Goal: Task Accomplishment & Management: Manage account settings

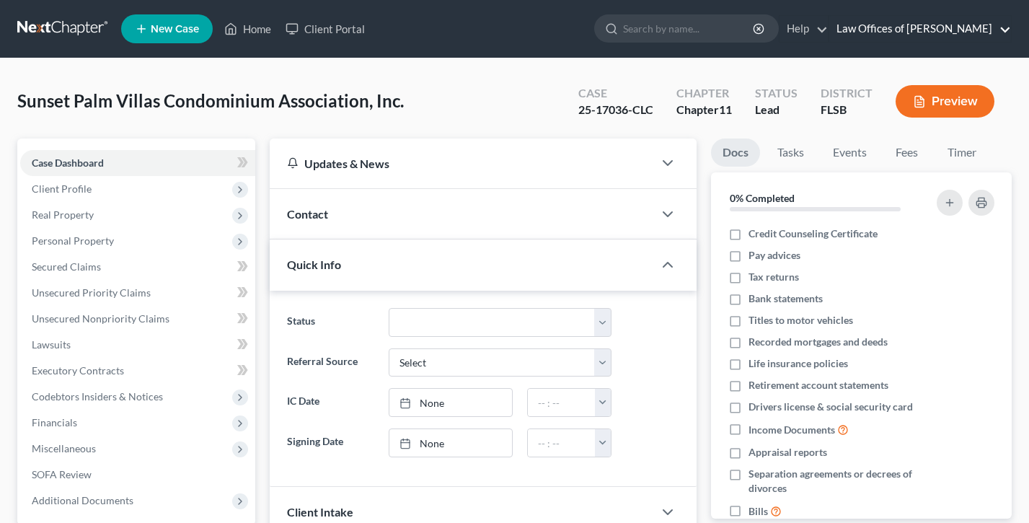
click at [933, 29] on link "Law Offices of [PERSON_NAME]" at bounding box center [920, 29] width 182 height 26
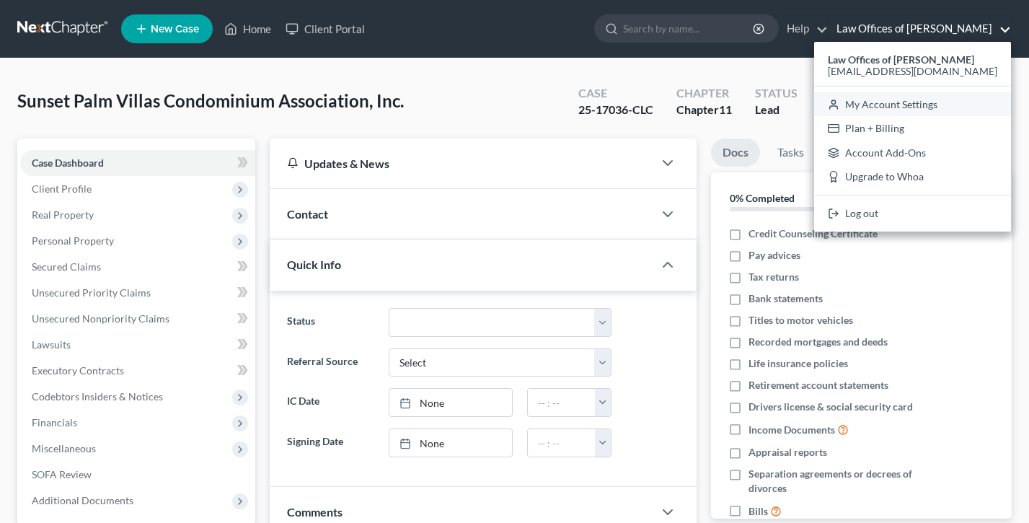
click at [917, 102] on link "My Account Settings" at bounding box center [912, 104] width 197 height 25
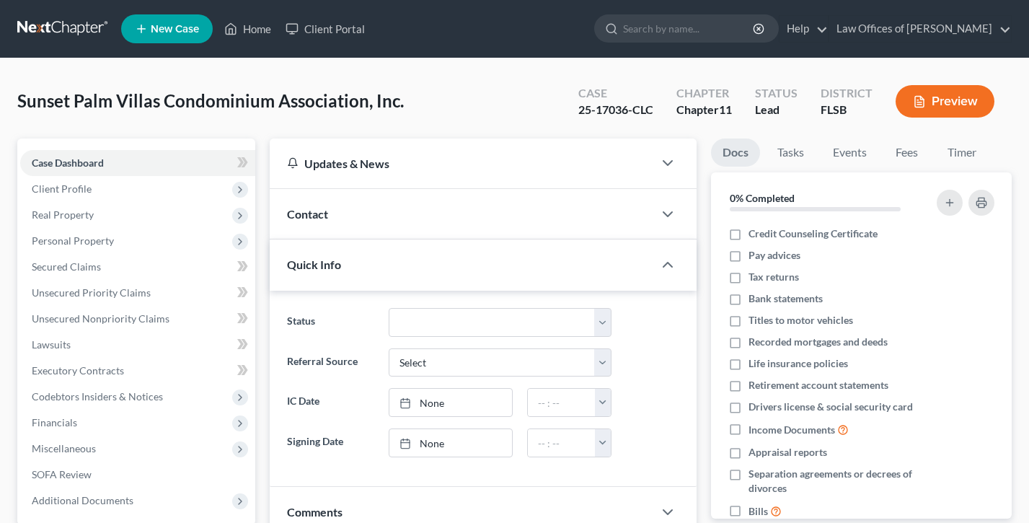
select select "24"
select select "9"
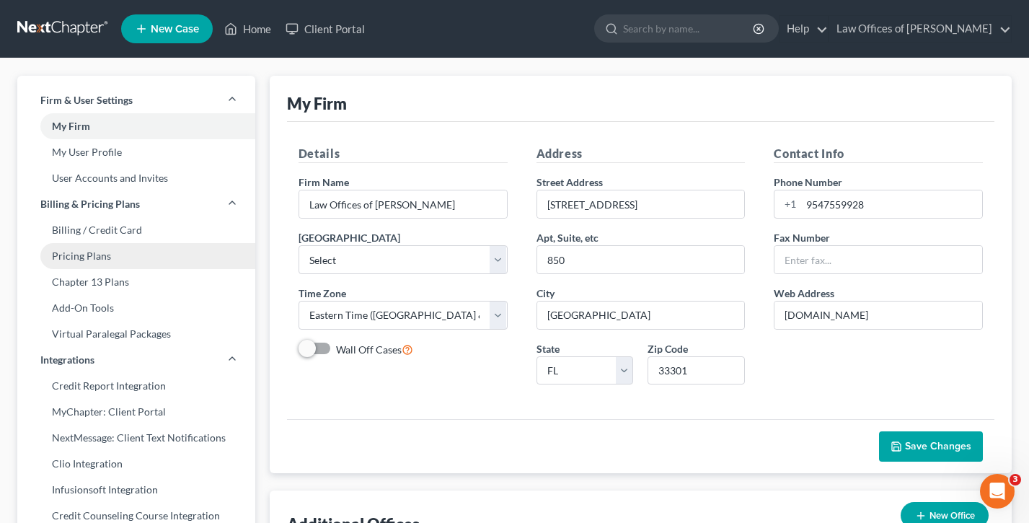
click at [109, 252] on link "Pricing Plans" at bounding box center [136, 256] width 238 height 26
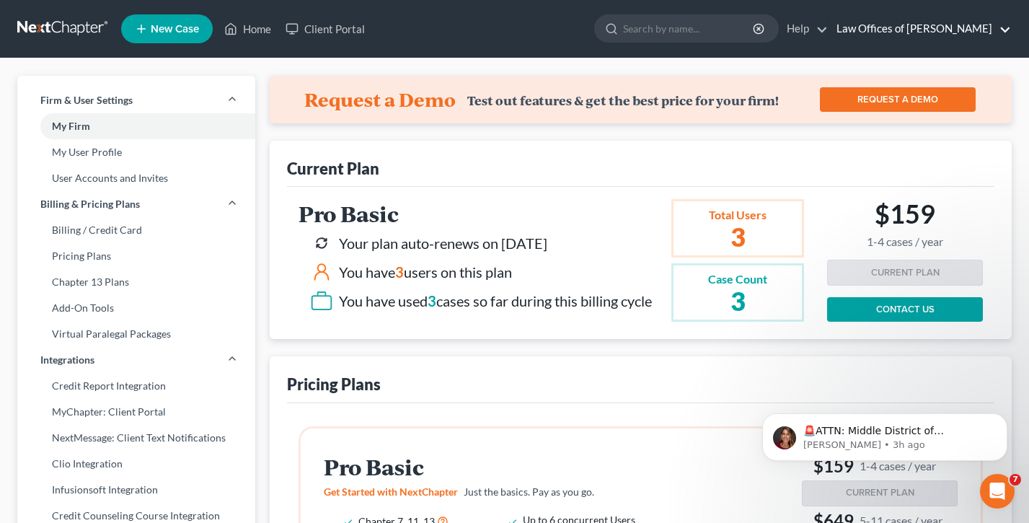
click at [886, 25] on link "Law Offices of [PERSON_NAME]" at bounding box center [920, 29] width 182 height 26
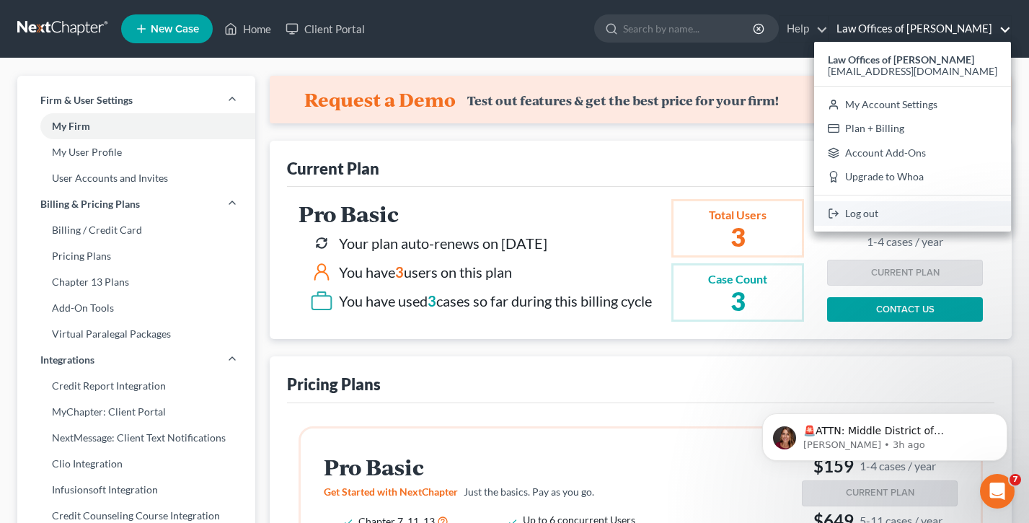
click at [865, 203] on link "Log out" at bounding box center [912, 213] width 197 height 25
